Goal: Check status: Check status

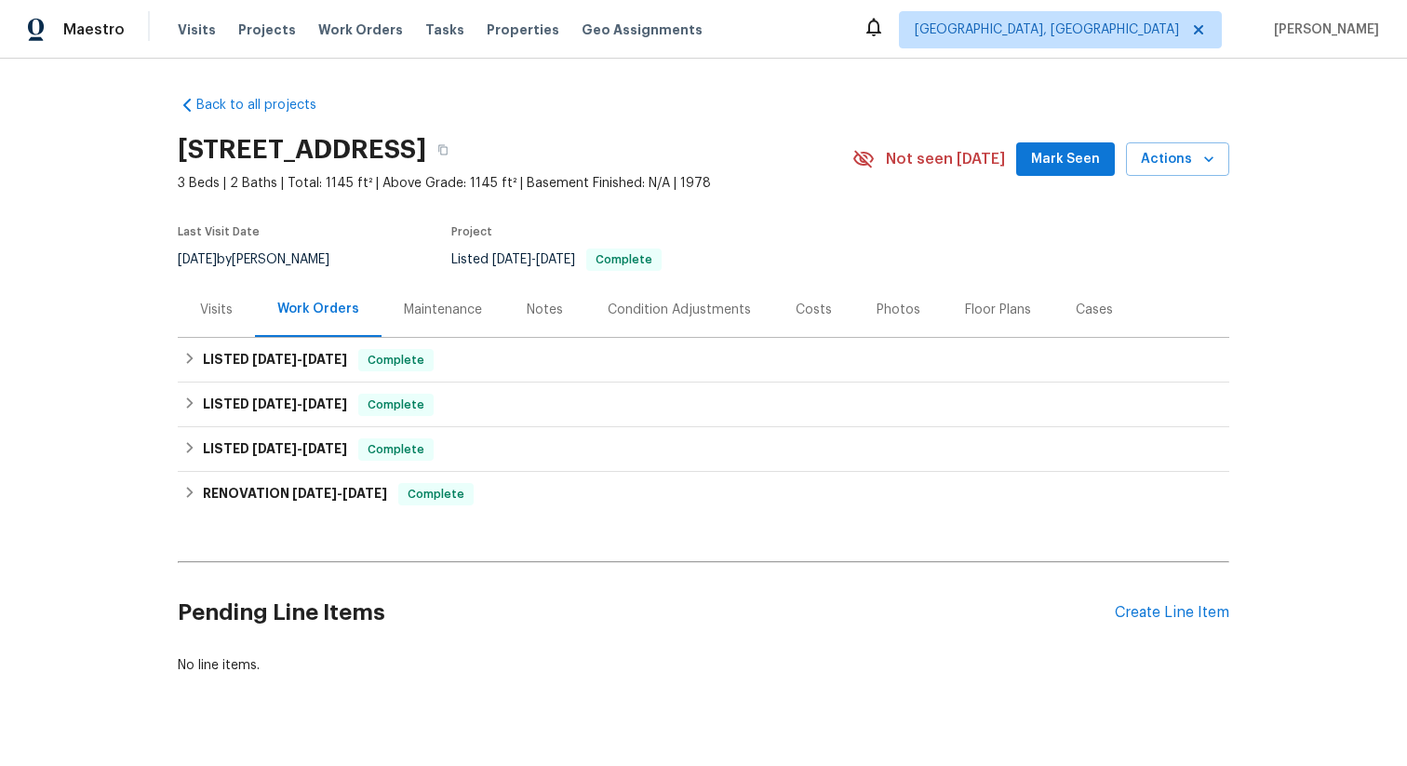
click at [193, 324] on div "Visits" at bounding box center [216, 309] width 77 height 55
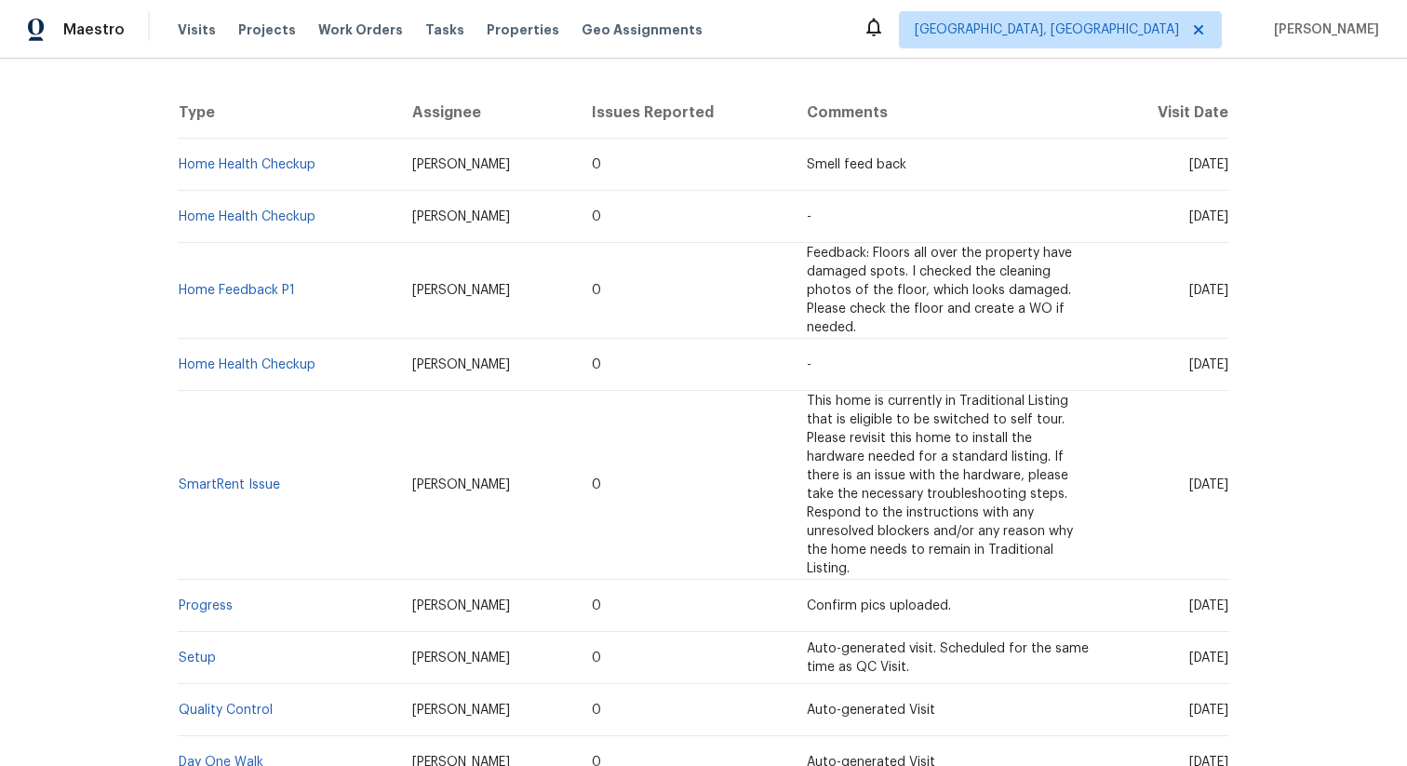
scroll to position [586, 0]
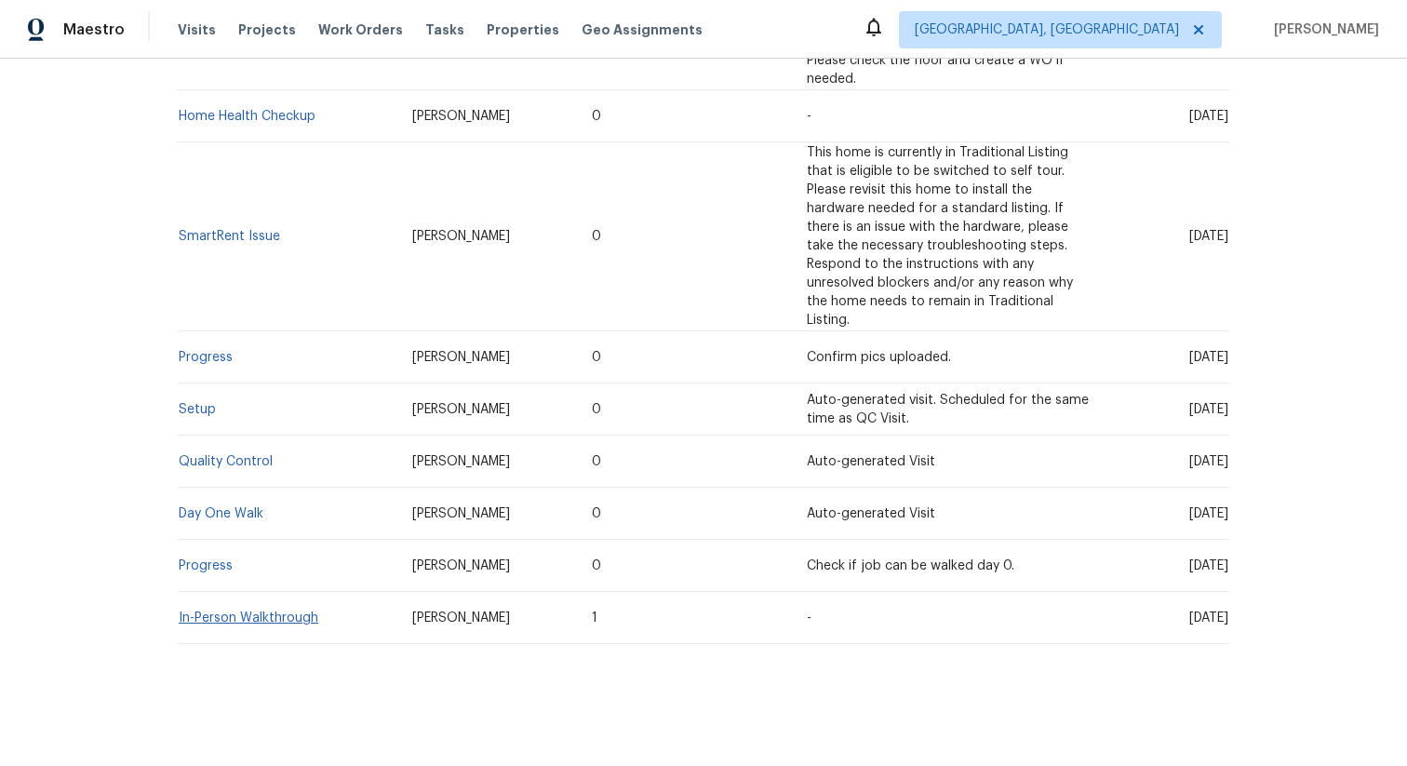
click at [268, 607] on td "In-Person Walkthrough" at bounding box center [288, 618] width 220 height 52
click at [276, 611] on link "In-Person Walkthrough" at bounding box center [249, 617] width 140 height 13
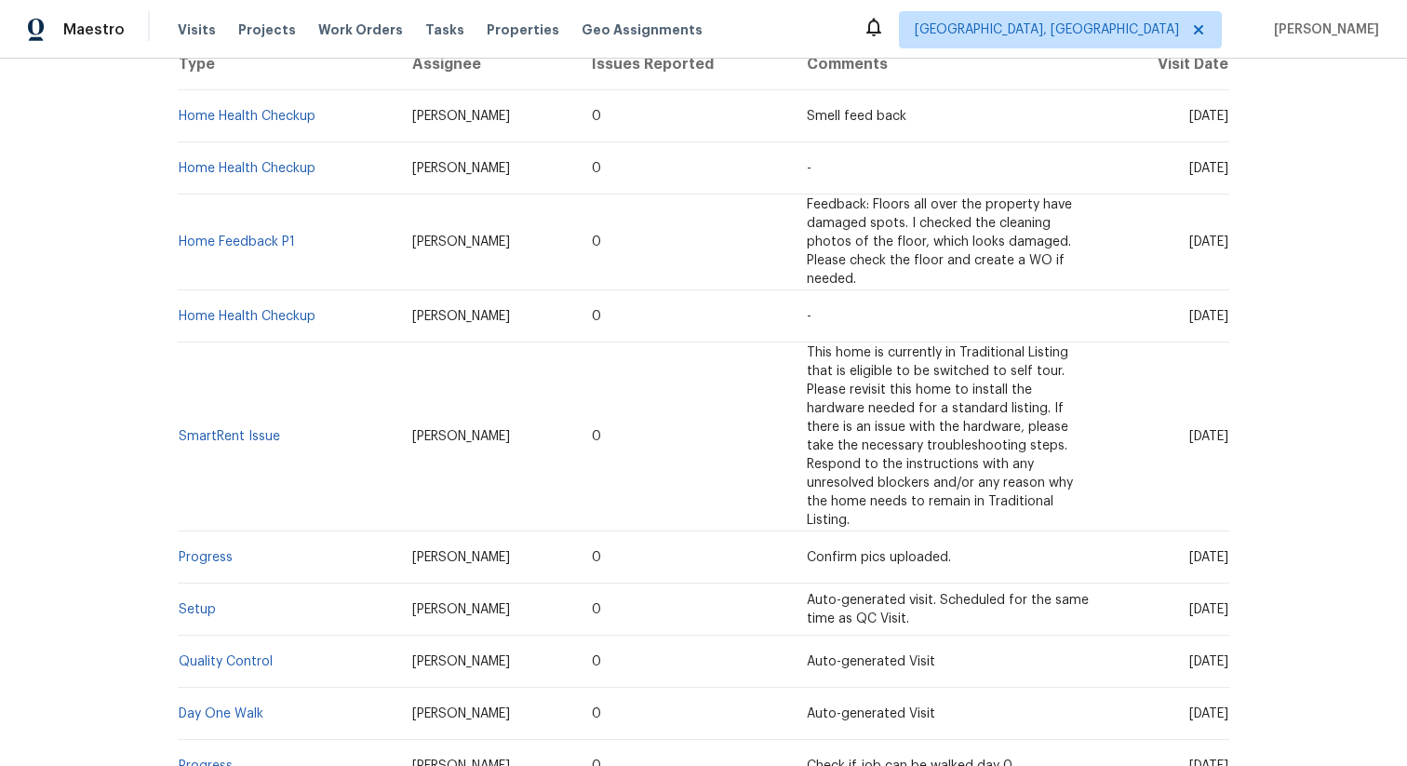
scroll to position [586, 0]
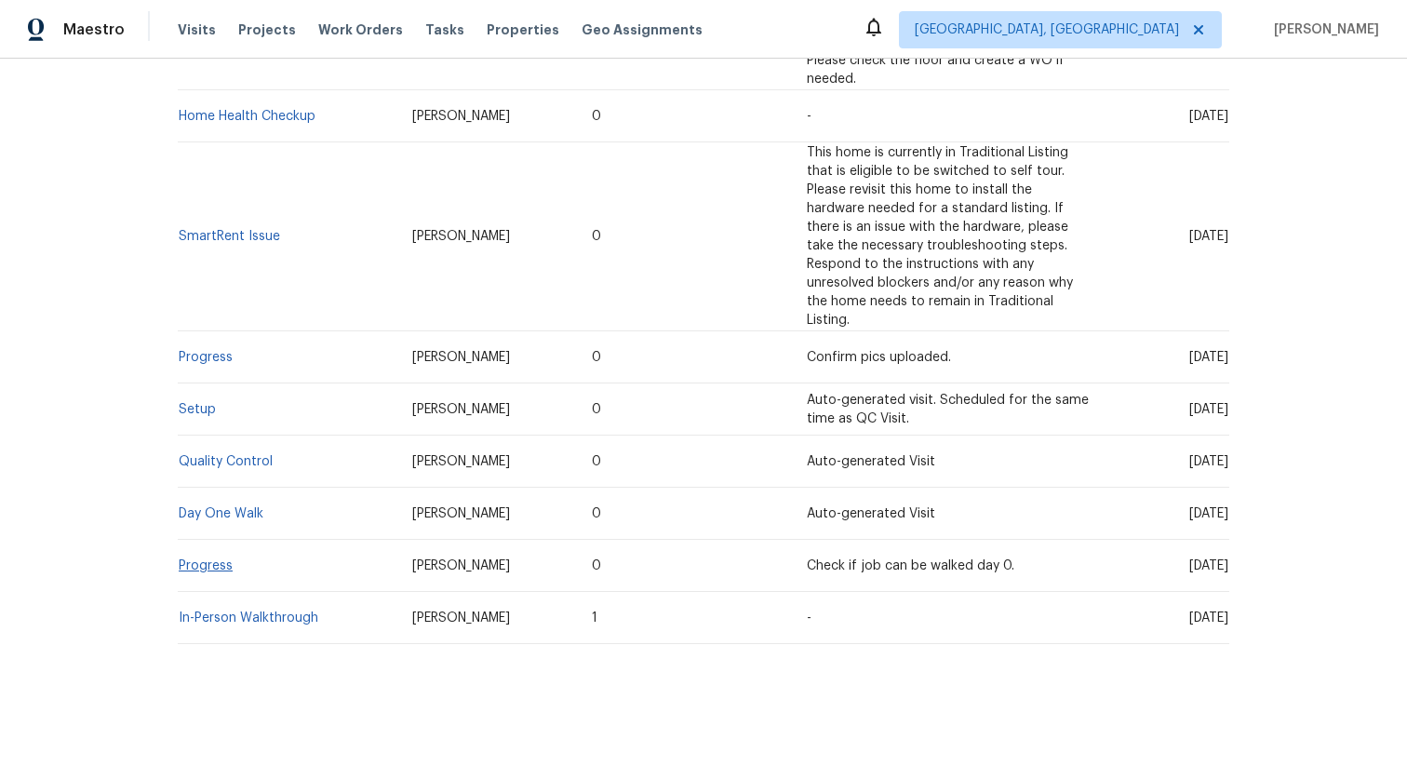
click at [216, 546] on td "Progress" at bounding box center [288, 566] width 220 height 52
click at [216, 559] on link "Progress" at bounding box center [206, 565] width 54 height 13
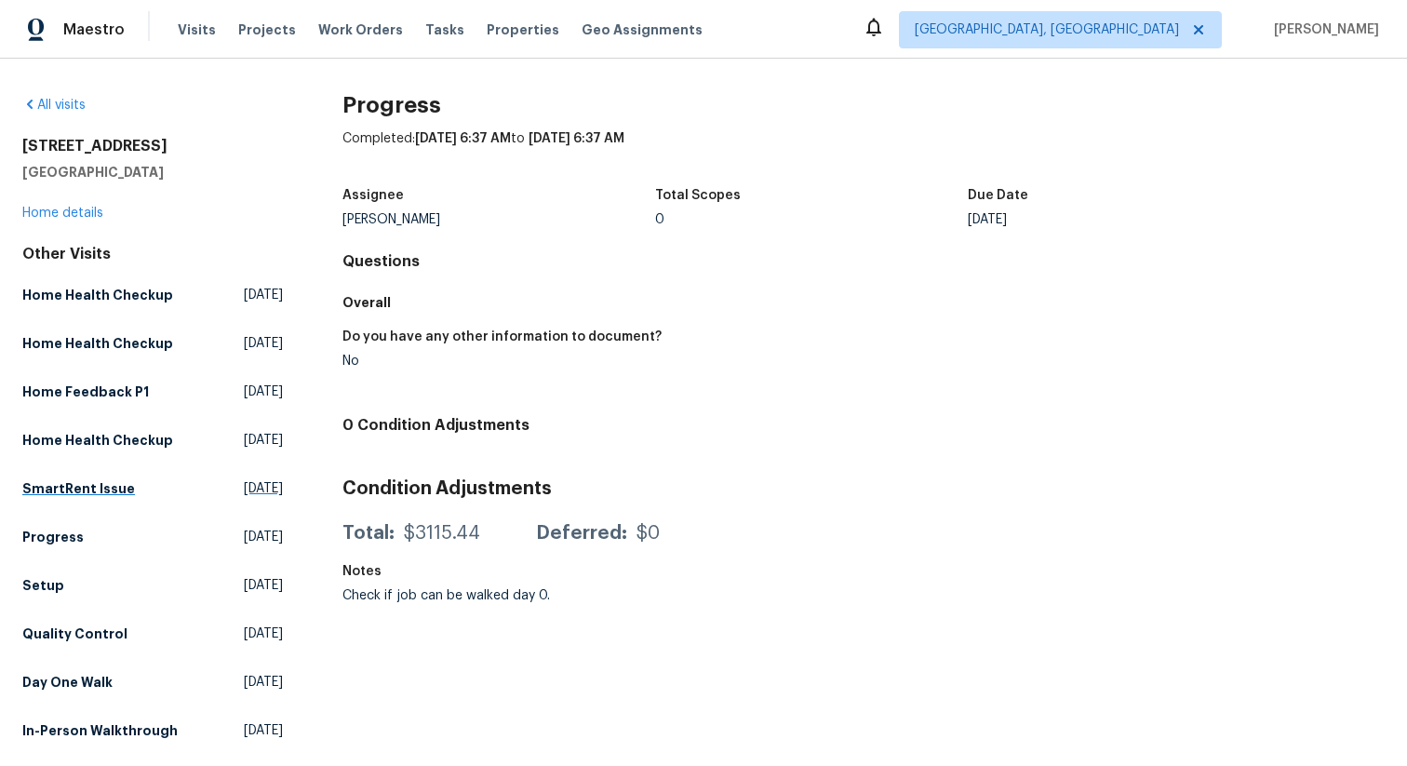
scroll to position [10, 0]
click at [94, 676] on h5 "Day One Walk" at bounding box center [67, 682] width 90 height 19
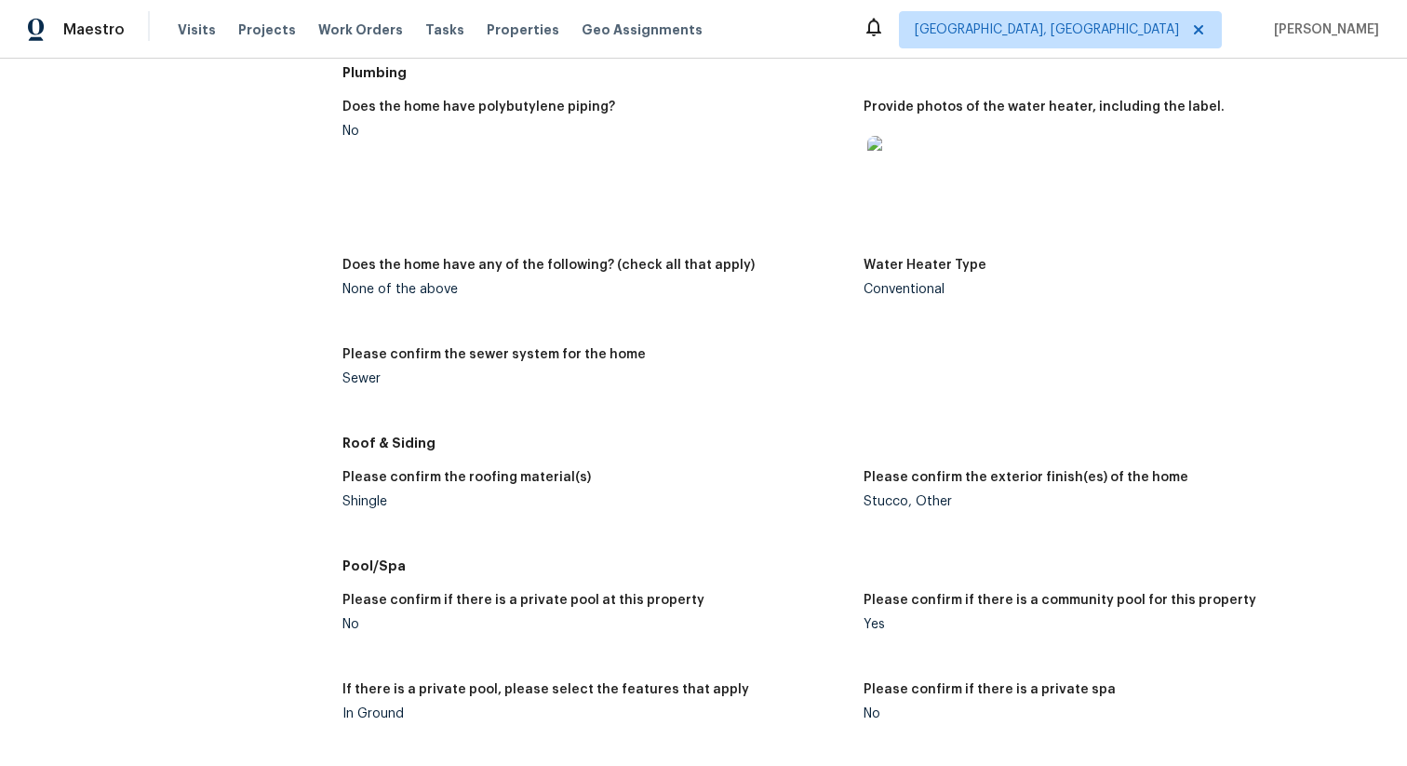
scroll to position [1856, 0]
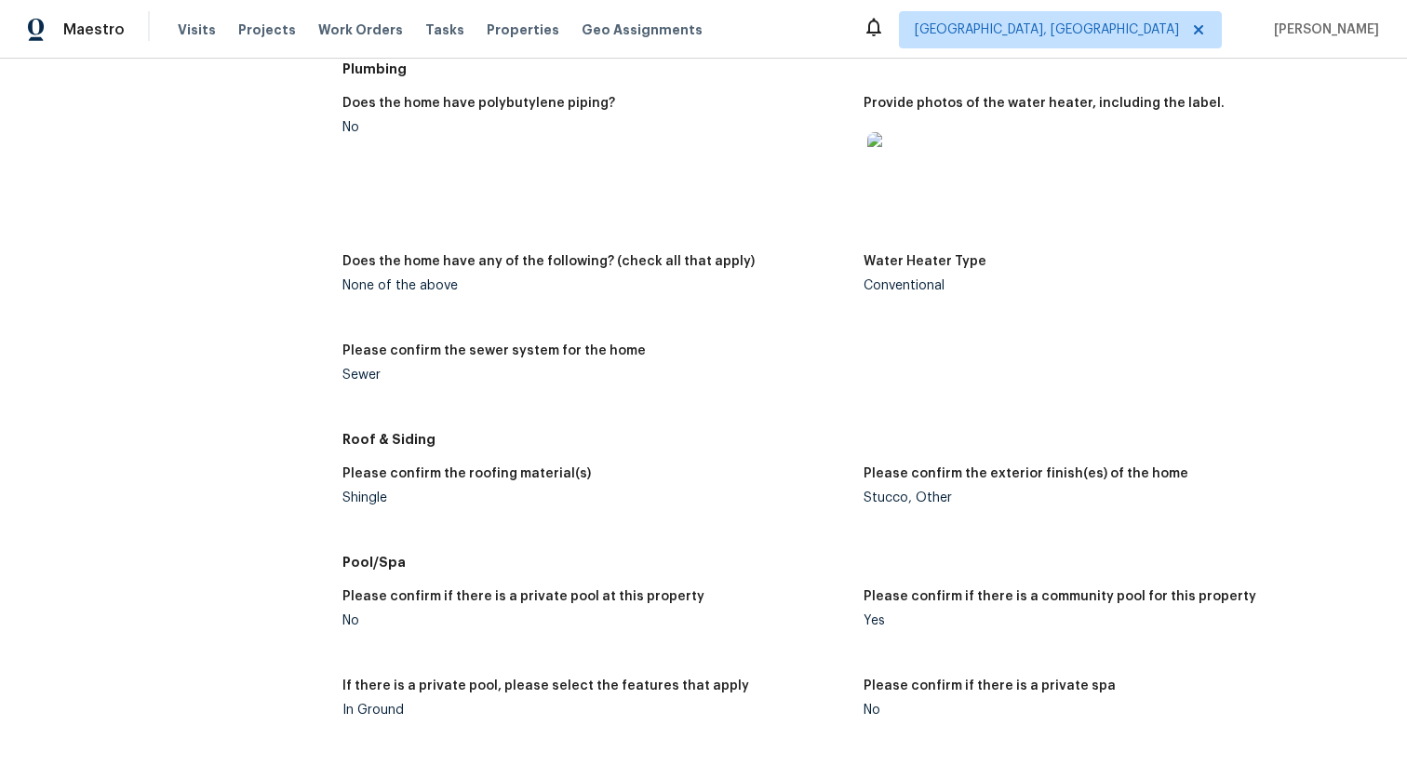
click at [359, 367] on div "Please confirm the sewer system for the home" at bounding box center [595, 356] width 506 height 24
click at [359, 376] on div "Sewer" at bounding box center [595, 375] width 506 height 13
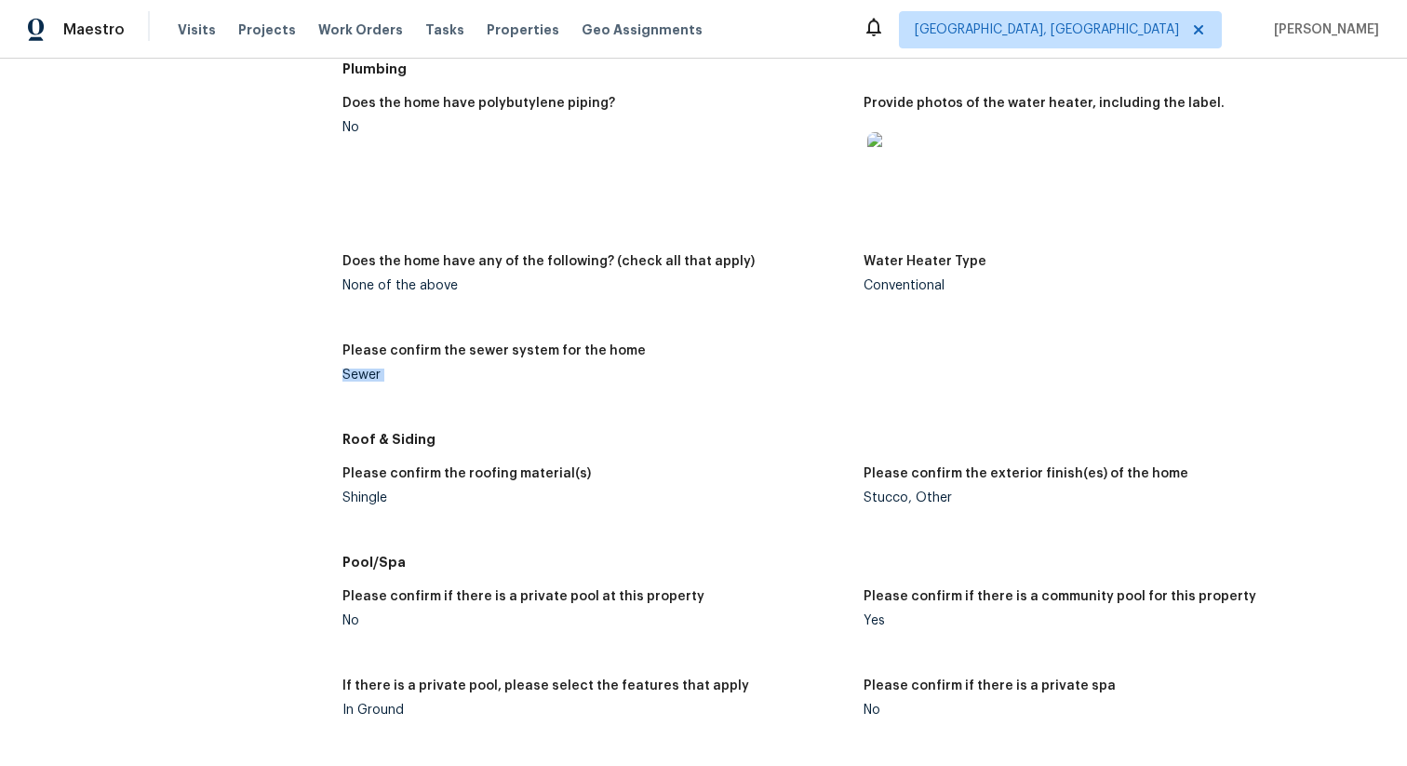
click at [359, 376] on div "Sewer" at bounding box center [595, 375] width 506 height 13
copy div "Sewer"
